Goal: Go to known website: Access a specific website the user already knows

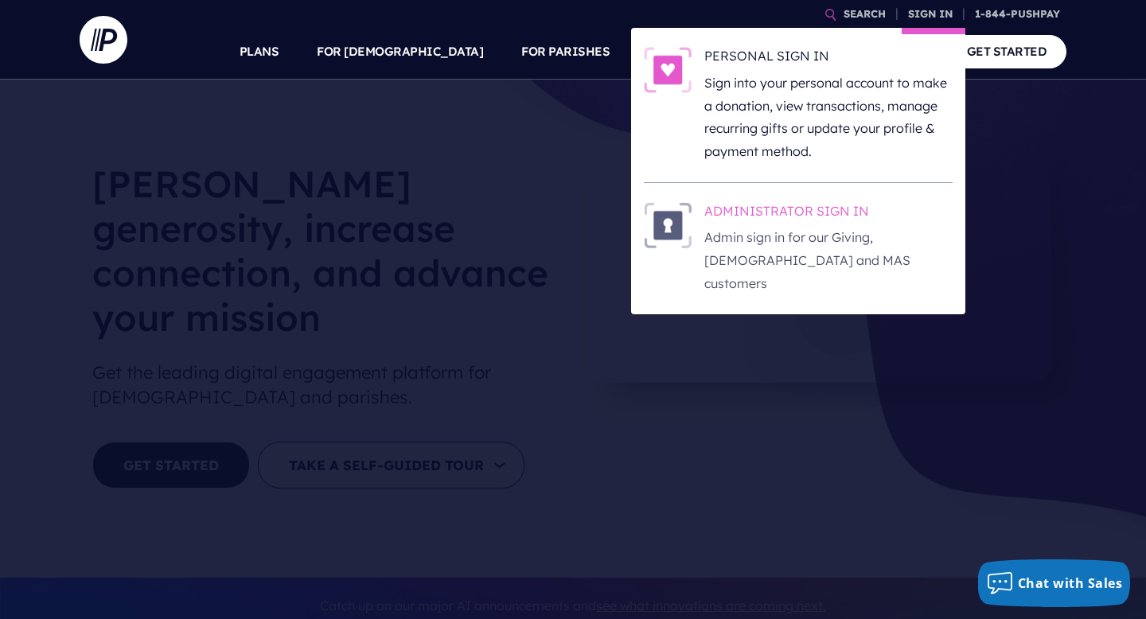
click at [726, 213] on h6 "ADMINISTRATOR SIGN IN" at bounding box center [829, 214] width 248 height 24
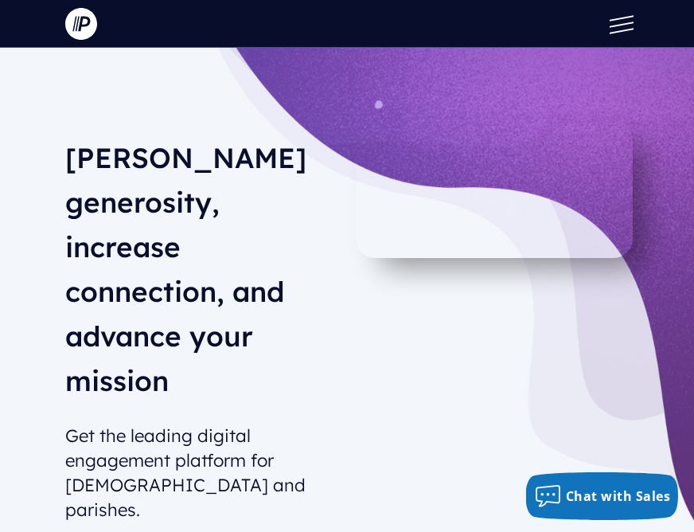
click at [623, 33] on button at bounding box center [618, 24] width 48 height 48
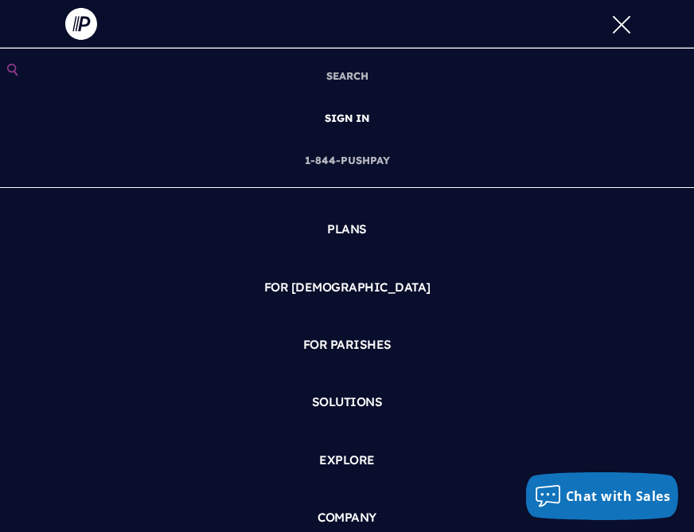
click at [342, 116] on link "SIGN IN" at bounding box center [346, 118] width 57 height 42
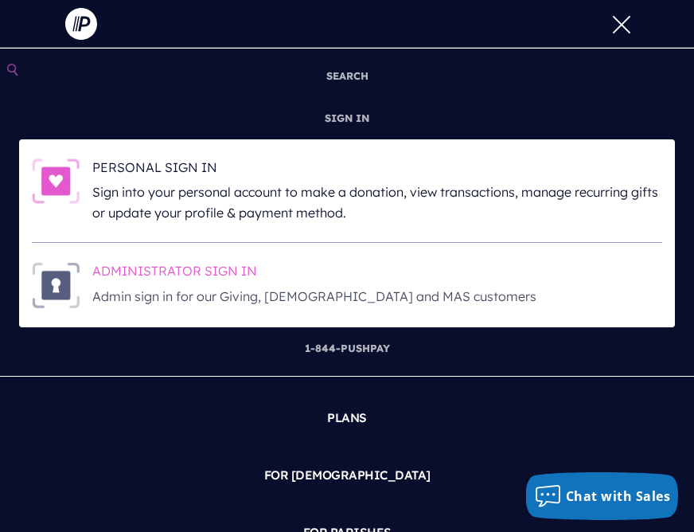
click at [167, 285] on h6 "ADMINISTRATOR SIGN IN" at bounding box center [377, 274] width 570 height 24
